Goal: Task Accomplishment & Management: Manage account settings

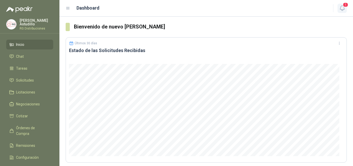
click at [344, 10] on icon "button" at bounding box center [342, 8] width 6 height 6
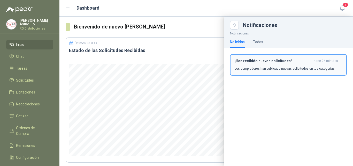
click at [295, 62] on h3 "¡Has recibido nuevas solicitudes!" at bounding box center [273, 61] width 77 height 4
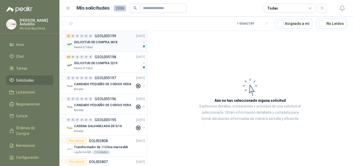
click at [115, 46] on div "Panela El Trébol" at bounding box center [107, 47] width 67 height 4
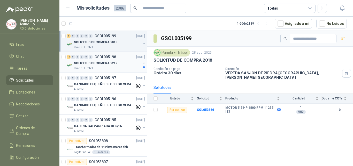
click at [124, 62] on div "SOLICITUD DE COMPRA 2219" at bounding box center [107, 63] width 67 height 6
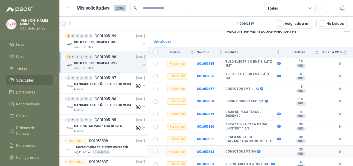
scroll to position [71, 0]
